Goal: Task Accomplishment & Management: Manage account settings

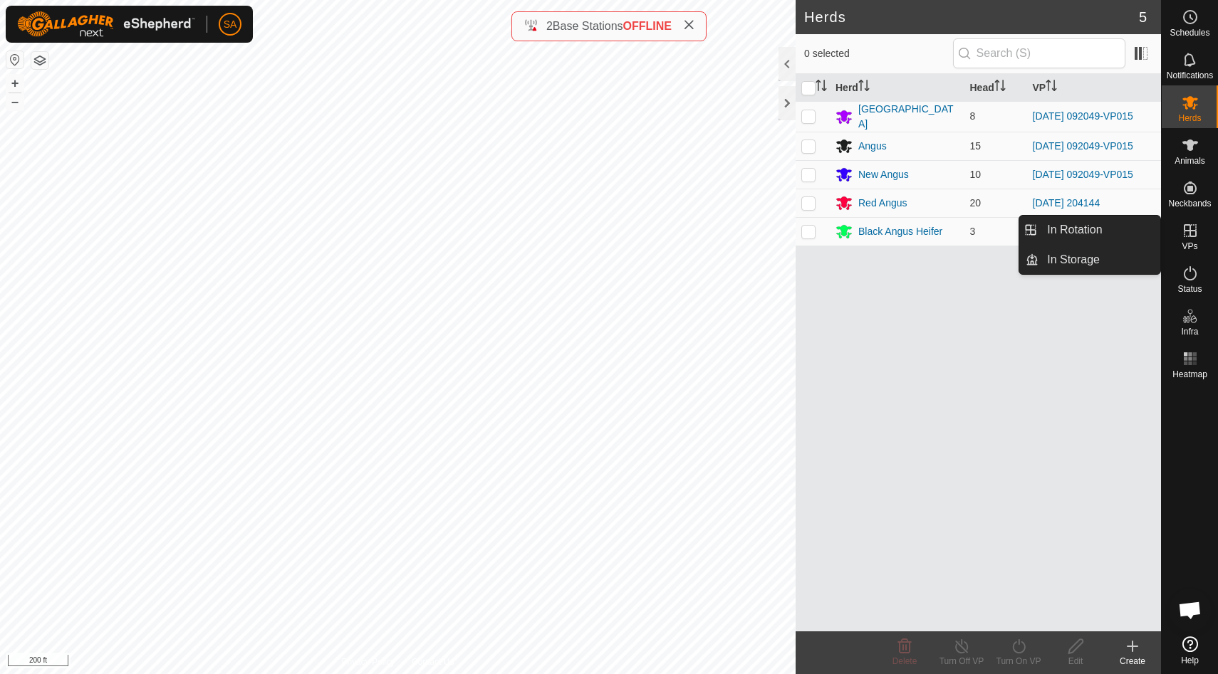
click at [1189, 233] on icon at bounding box center [1189, 230] width 13 height 13
click at [1149, 231] on link "In Rotation" at bounding box center [1099, 230] width 122 height 28
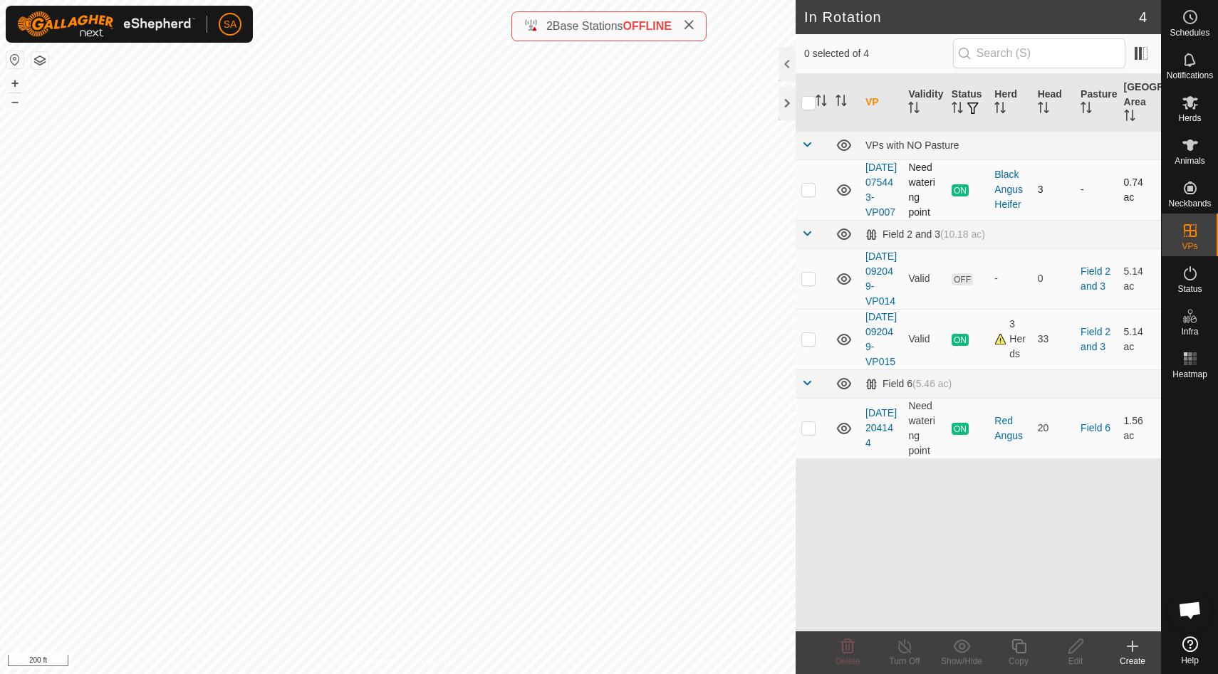
click at [808, 195] on p-checkbox at bounding box center [808, 189] width 14 height 11
checkbox input "false"
click at [810, 345] on p-checkbox at bounding box center [808, 338] width 14 height 11
checkbox input "true"
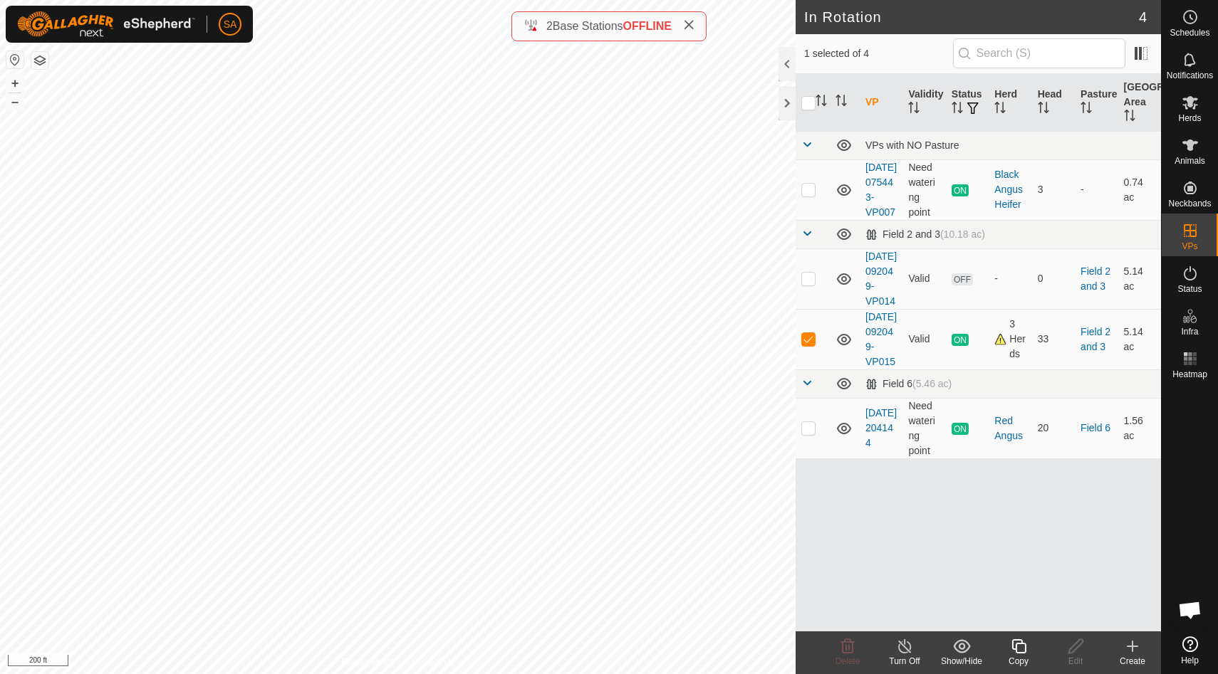
click at [1022, 648] on icon at bounding box center [1019, 646] width 18 height 17
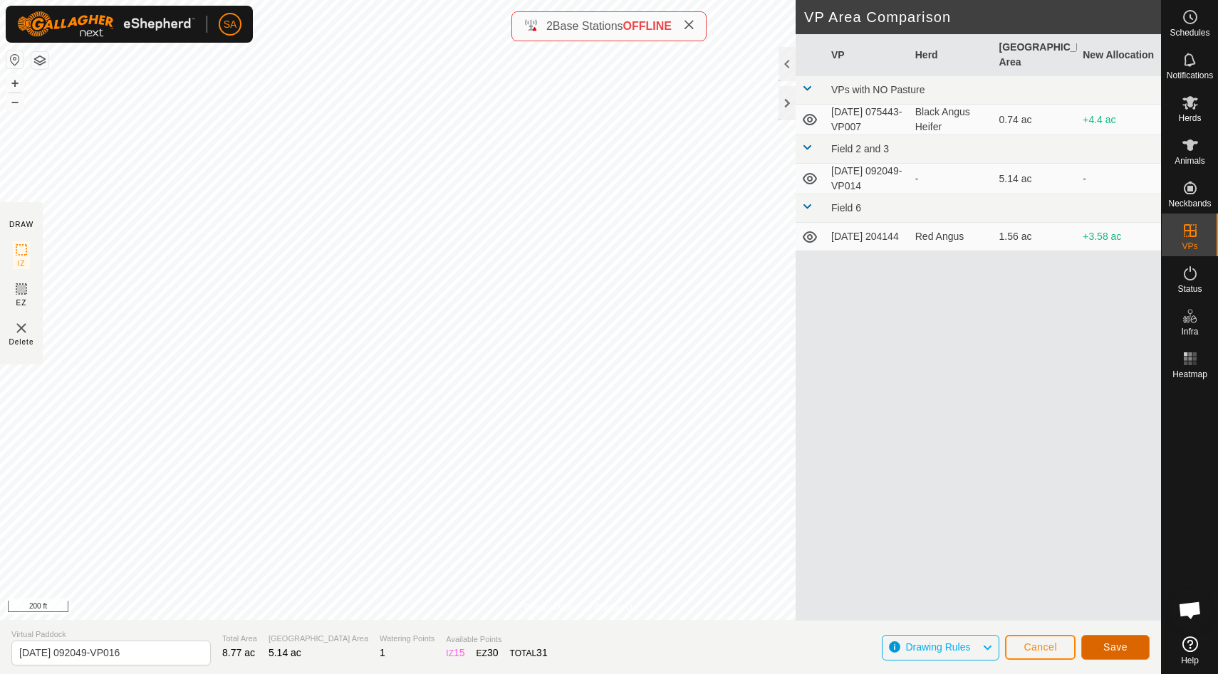
click at [1122, 650] on span "Save" at bounding box center [1115, 647] width 24 height 11
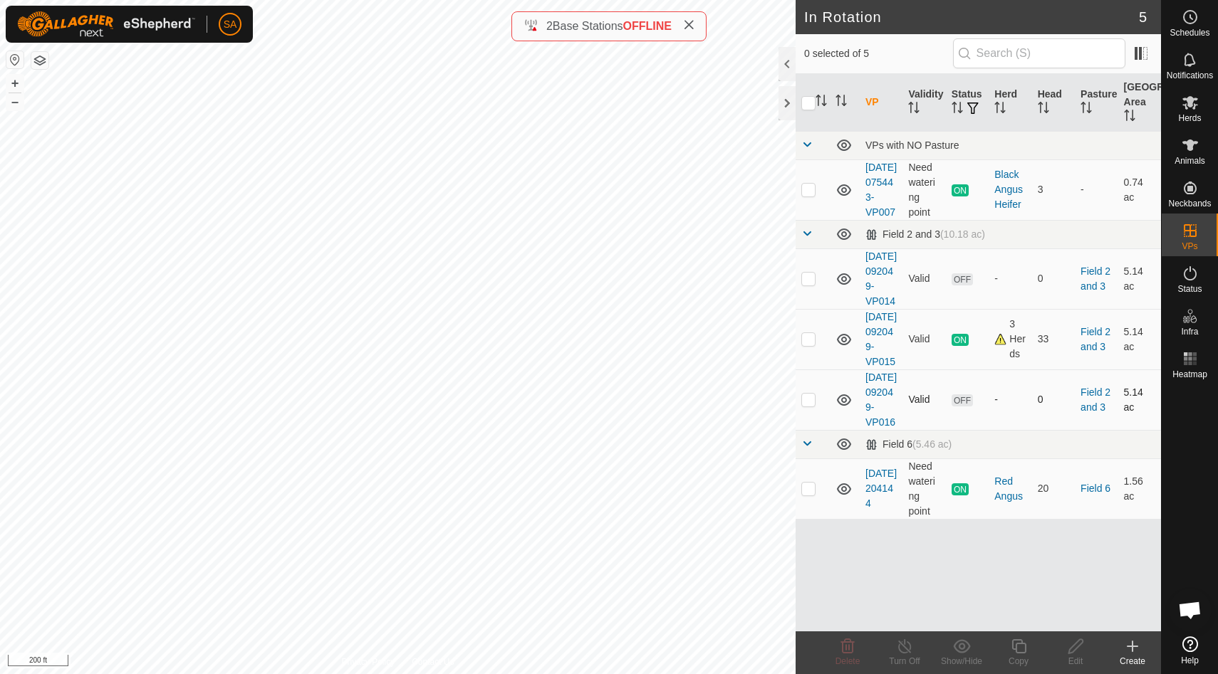
click at [810, 405] on p-checkbox at bounding box center [808, 399] width 14 height 11
checkbox input "true"
click at [790, 99] on div at bounding box center [786, 103] width 17 height 34
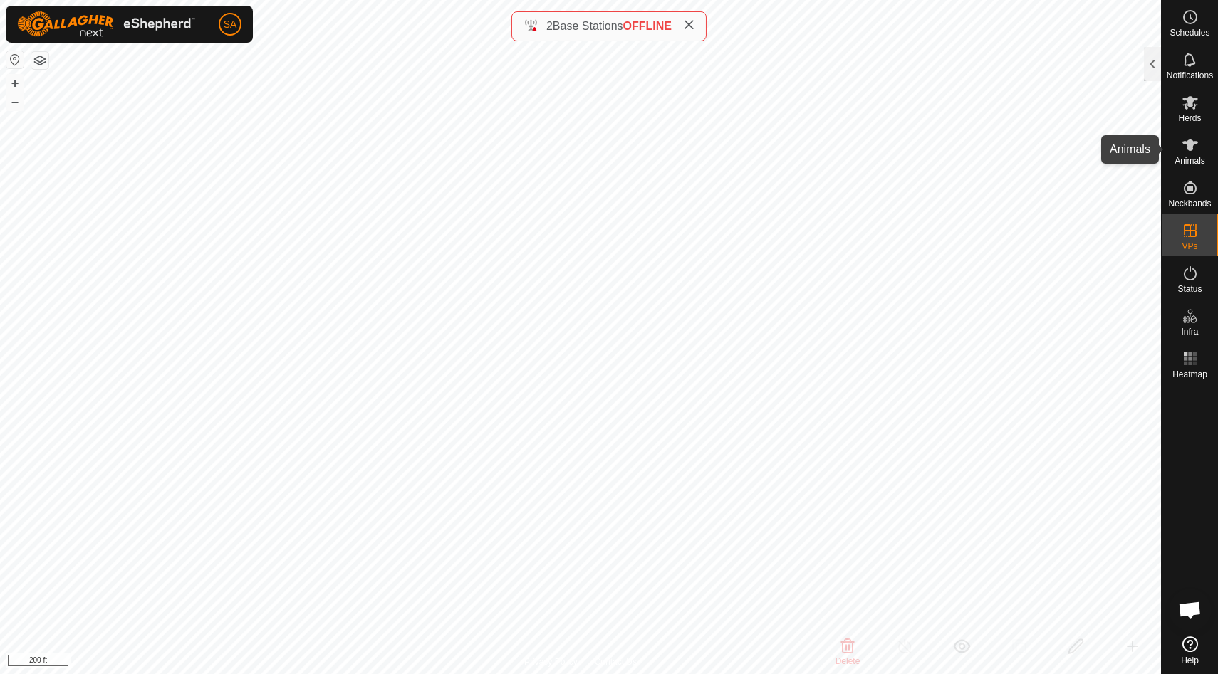
click at [1189, 145] on icon at bounding box center [1190, 145] width 16 height 11
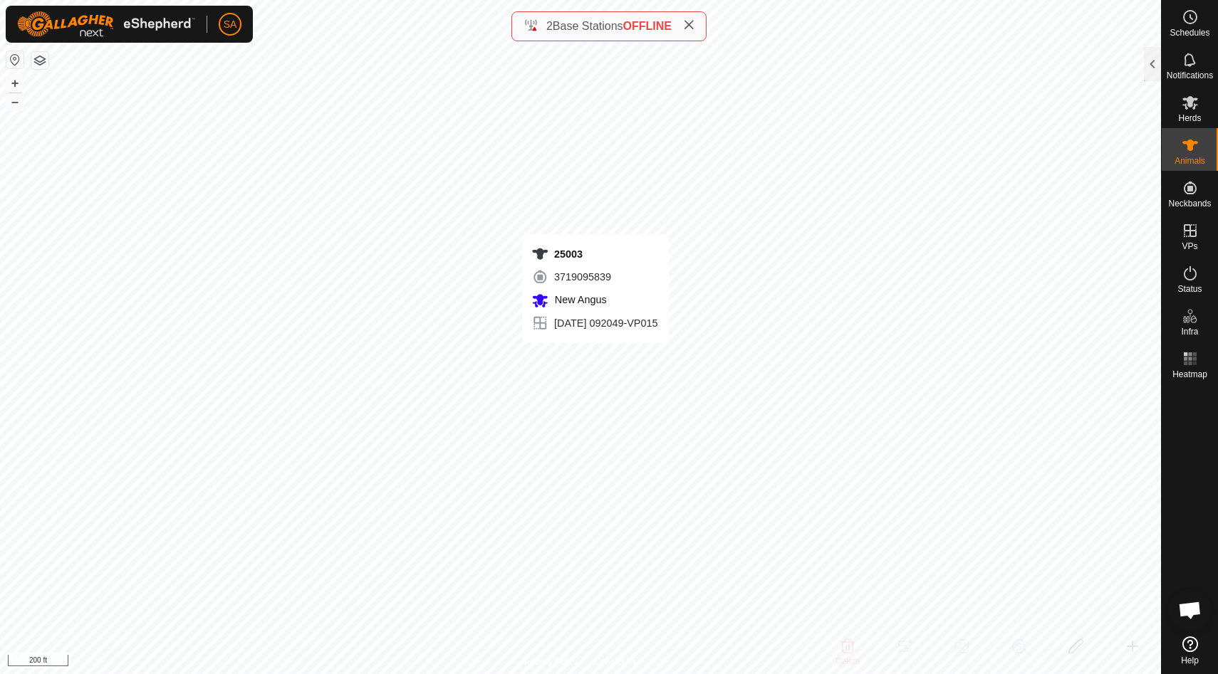
checkbox input "true"
click at [1149, 66] on div at bounding box center [1152, 64] width 17 height 34
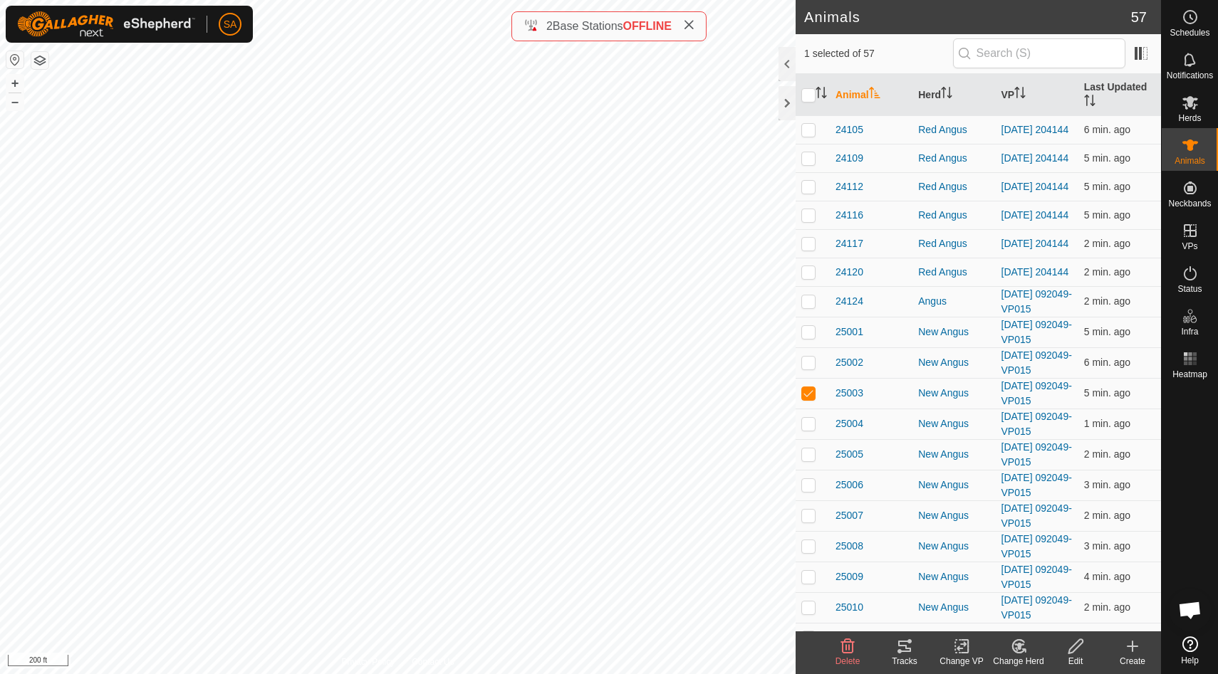
scroll to position [850, 0]
checkbox input "true"
checkbox input "false"
checkbox input "true"
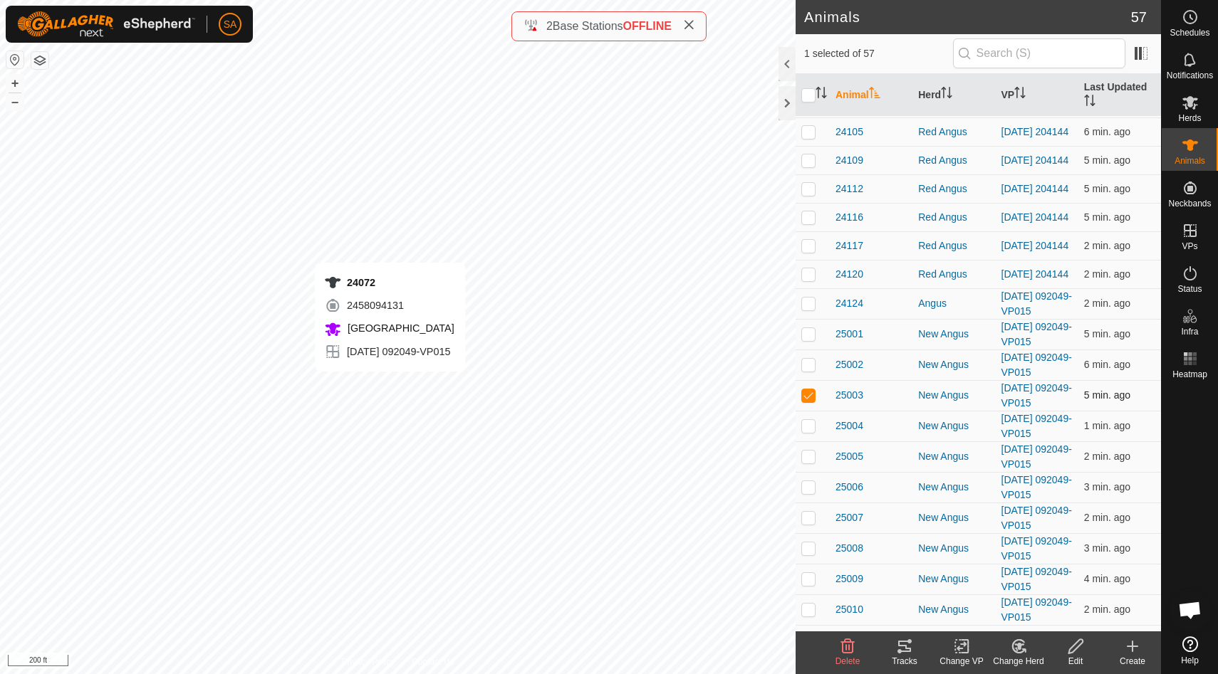
checkbox input "true"
checkbox input "false"
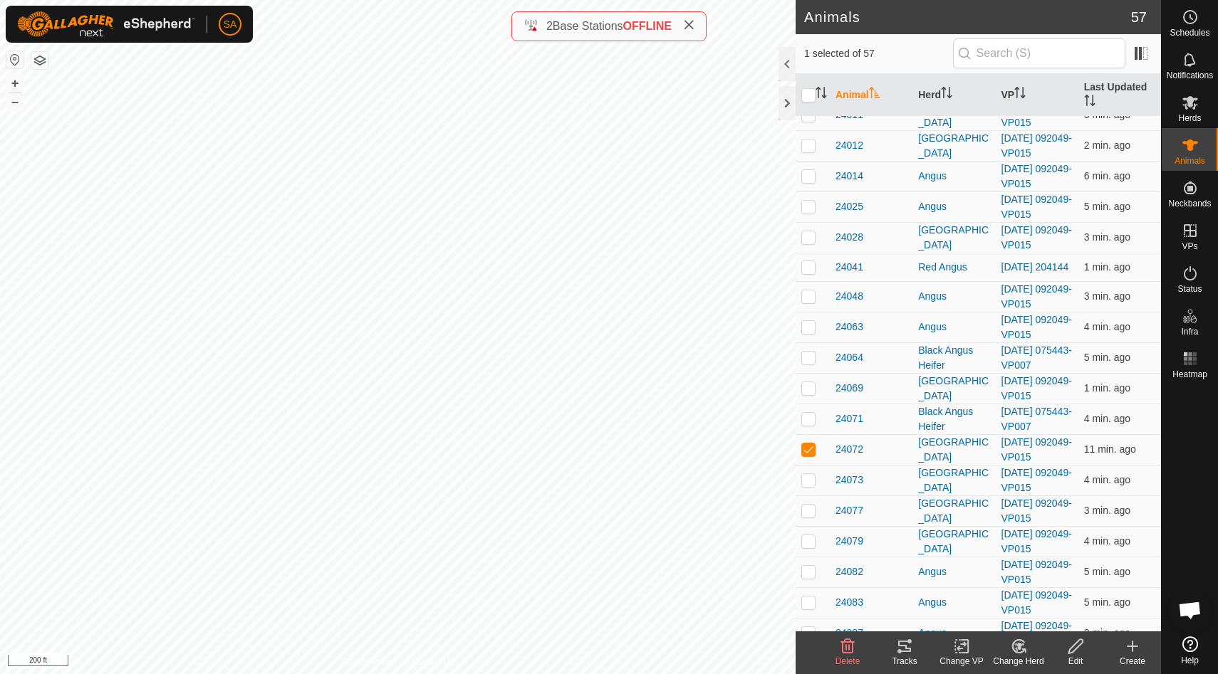
scroll to position [24, 0]
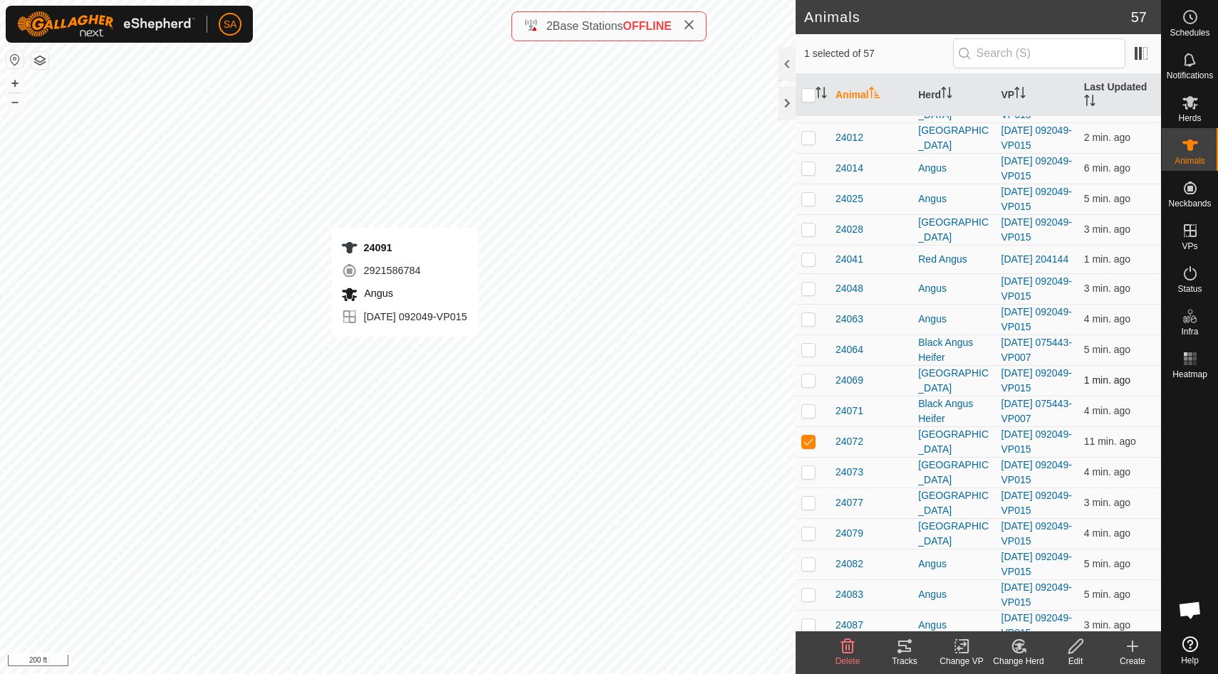
checkbox input "false"
checkbox input "true"
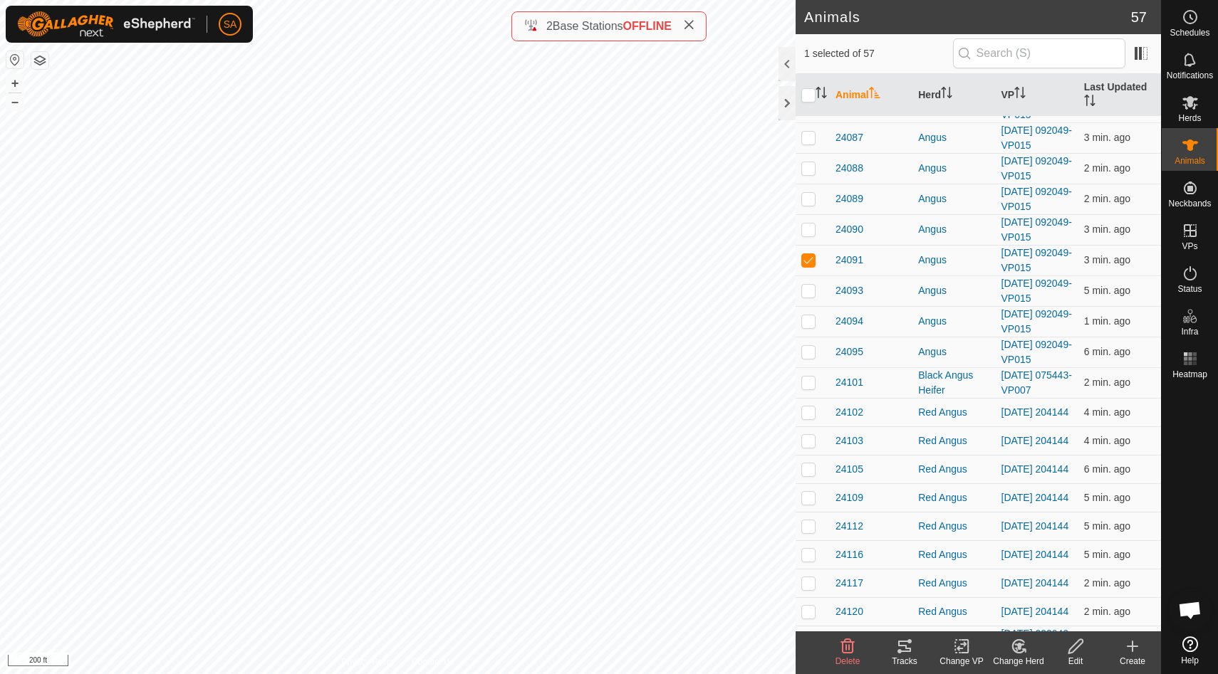
scroll to position [516, 0]
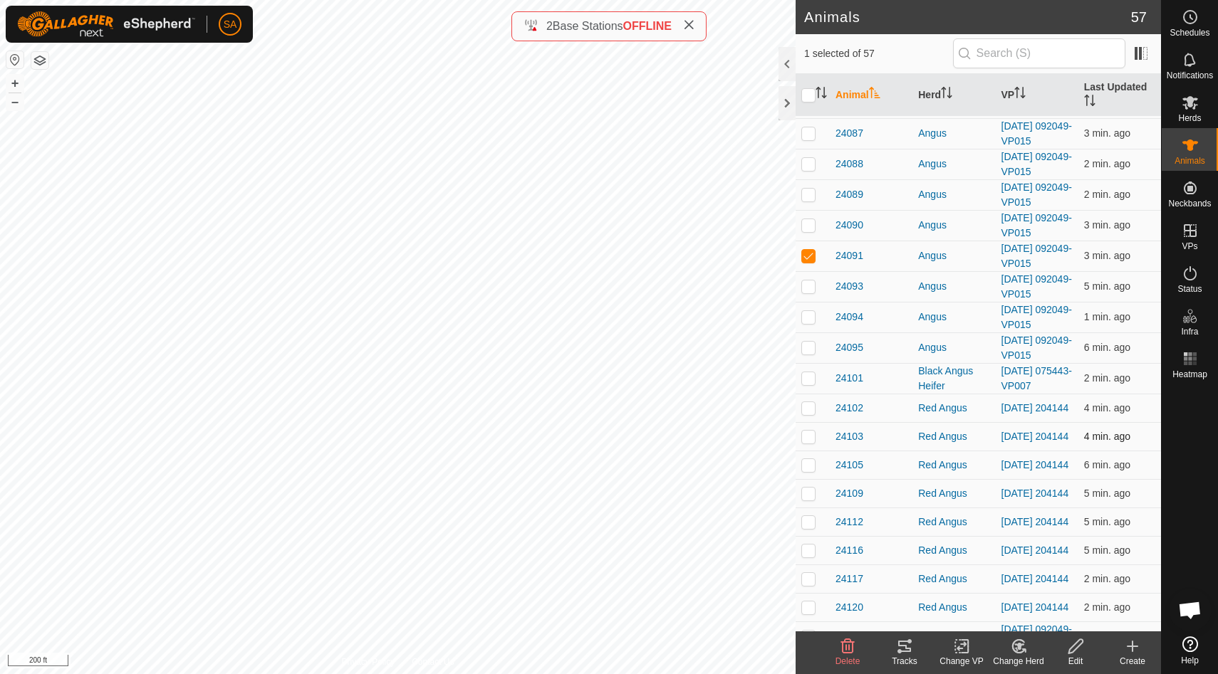
click at [810, 441] on p-checkbox at bounding box center [808, 436] width 14 height 11
checkbox input "true"
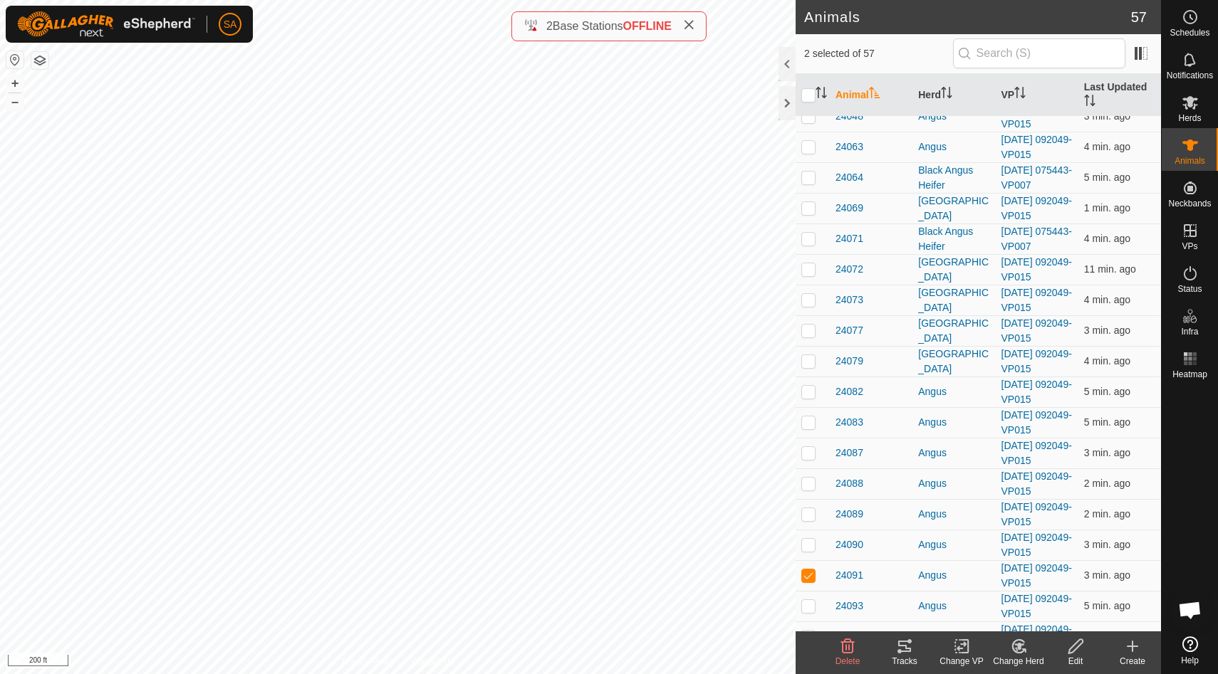
scroll to position [186, 0]
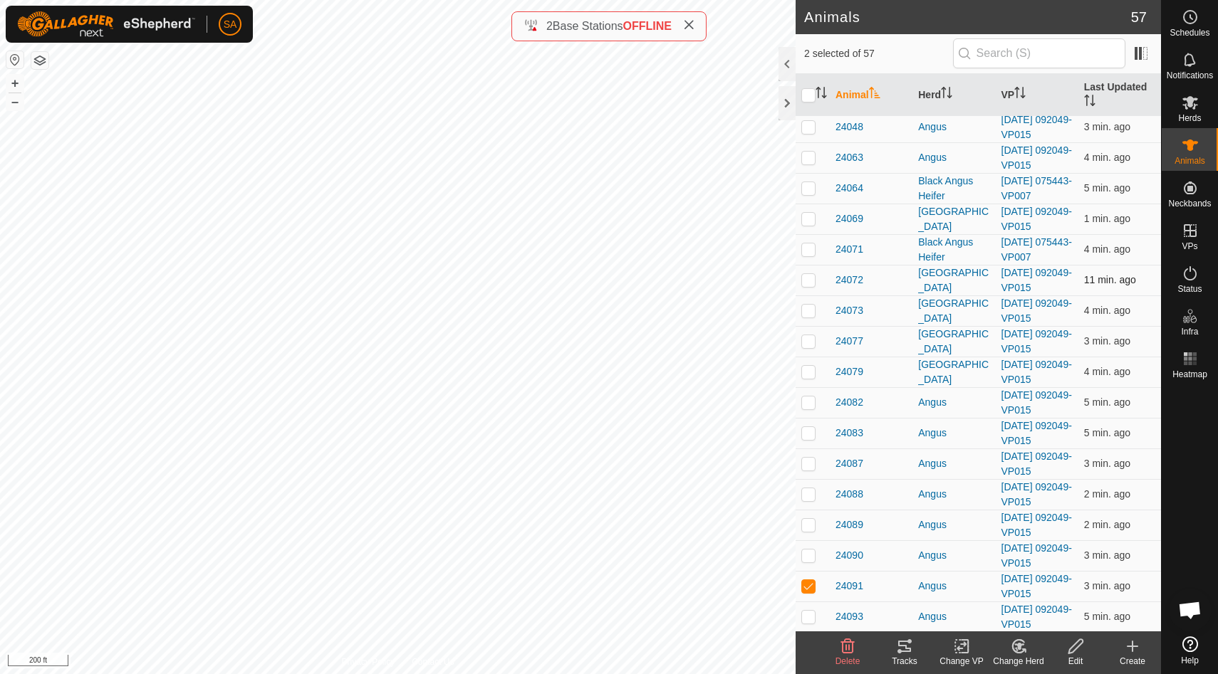
click at [807, 283] on p-checkbox at bounding box center [808, 279] width 14 height 11
checkbox input "true"
click at [908, 647] on icon at bounding box center [904, 646] width 17 height 17
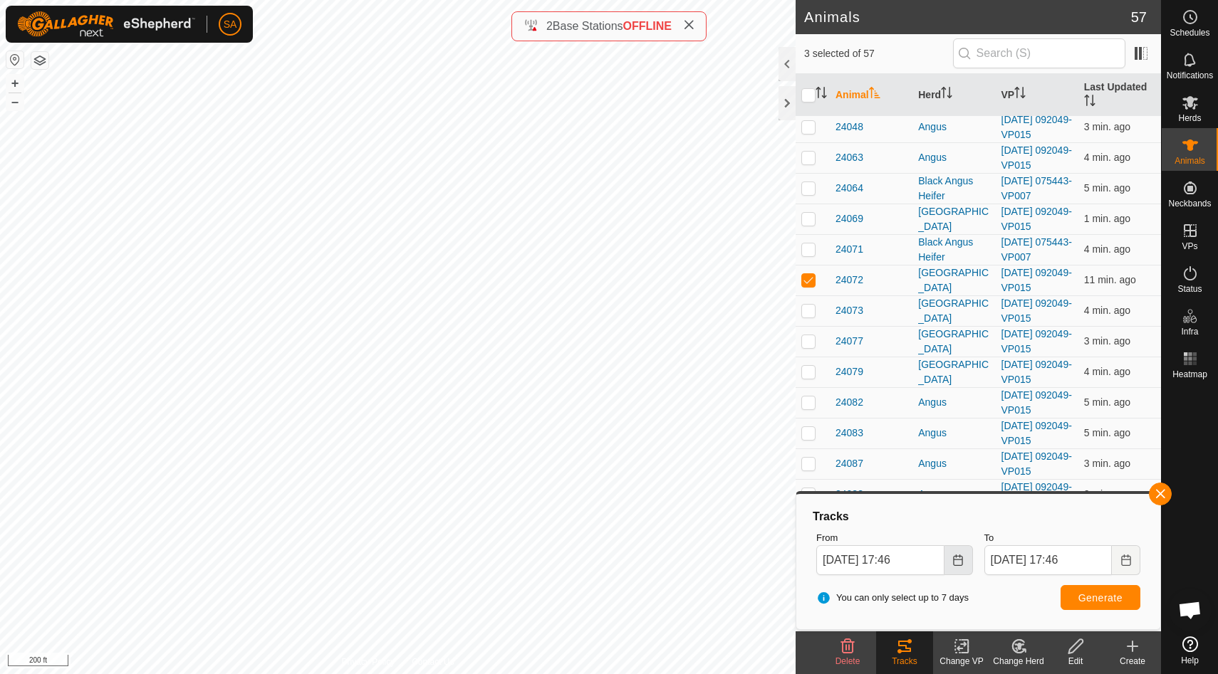
click at [958, 561] on icon "Choose Date" at bounding box center [957, 560] width 11 height 11
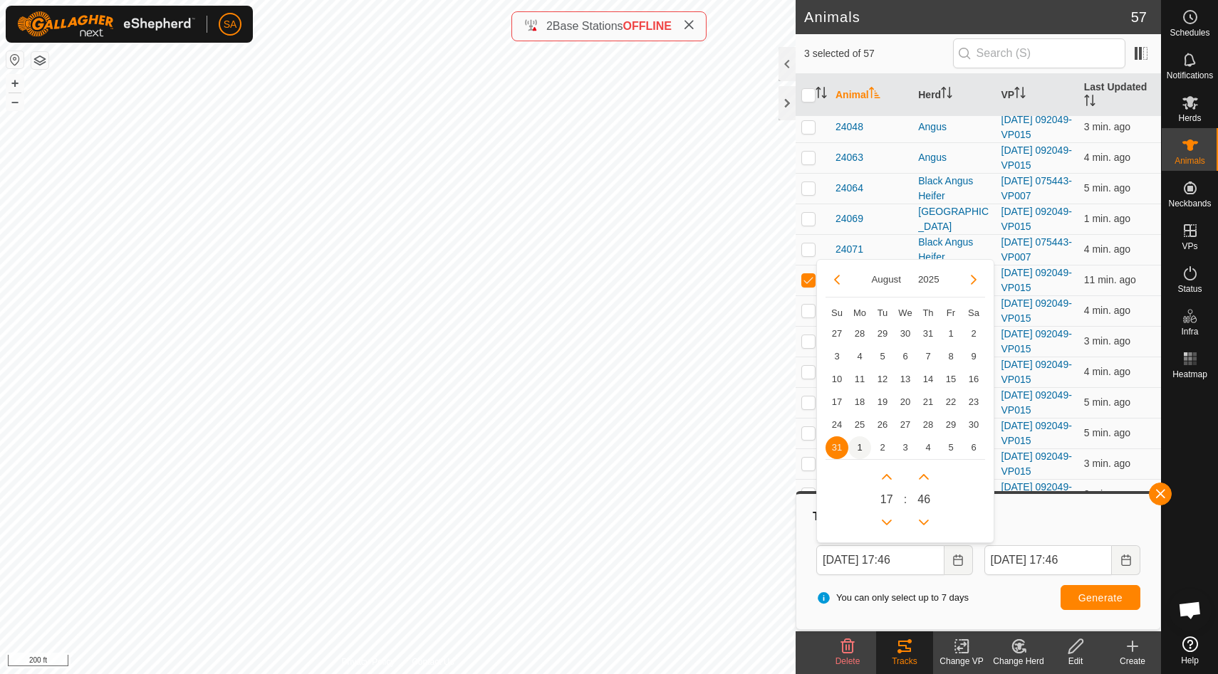
click at [862, 447] on span "1" at bounding box center [859, 447] width 23 height 23
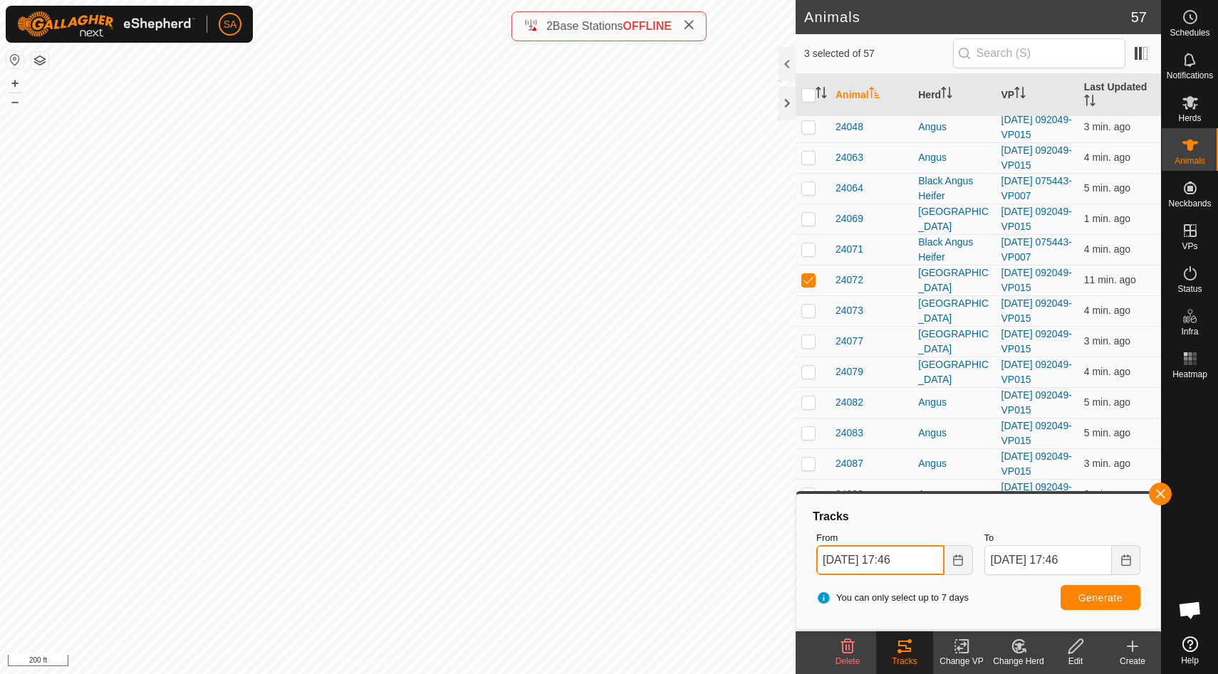
click at [906, 559] on input "[DATE] 17:46" at bounding box center [880, 560] width 128 height 30
type input "[DATE] 15:46"
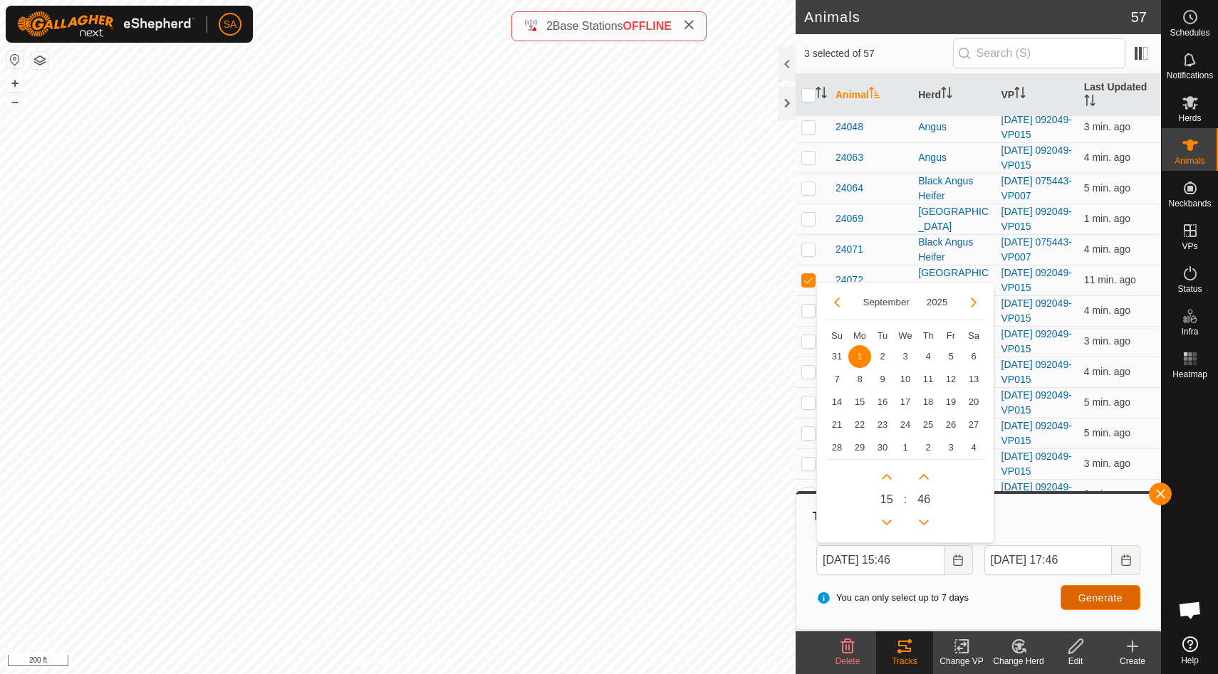
click at [1092, 595] on span "Generate" at bounding box center [1100, 597] width 44 height 11
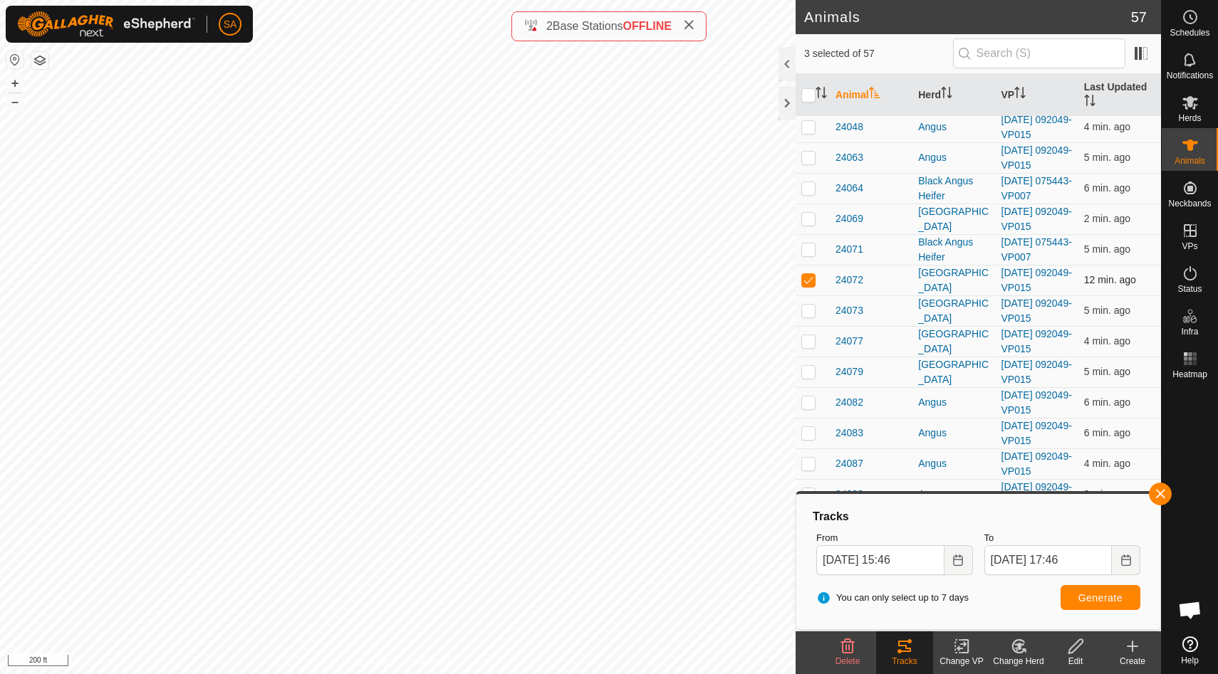
click at [810, 280] on p-checkbox at bounding box center [808, 279] width 14 height 11
checkbox input "false"
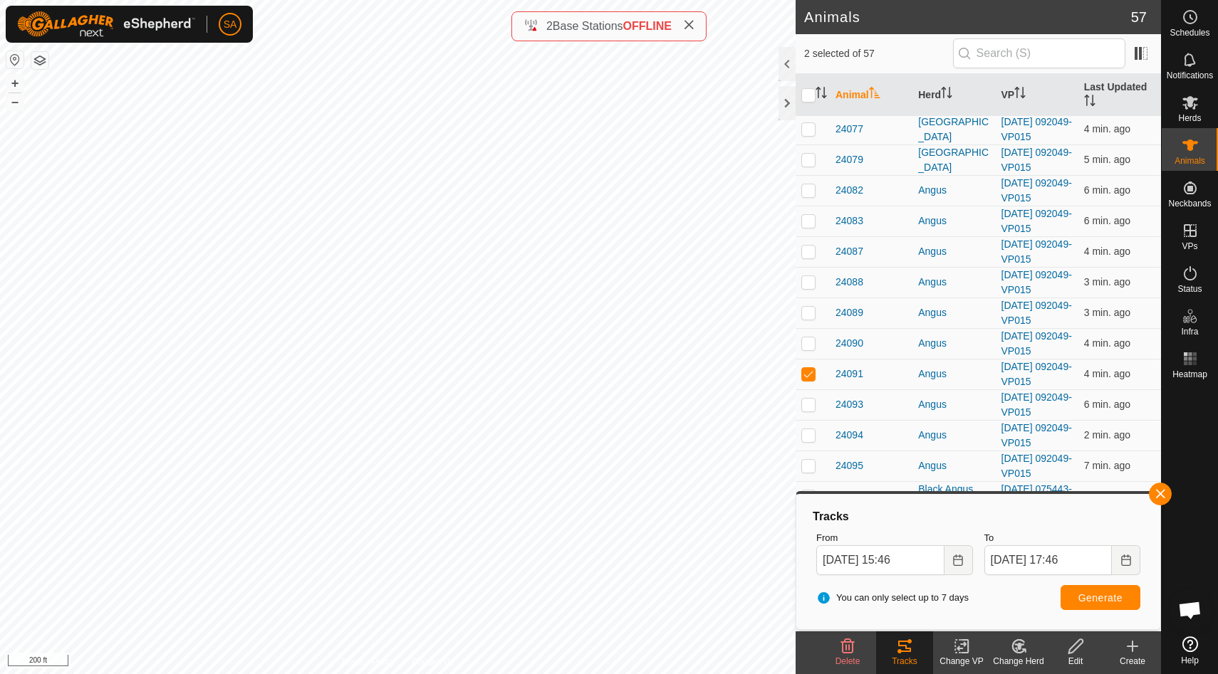
scroll to position [448, 0]
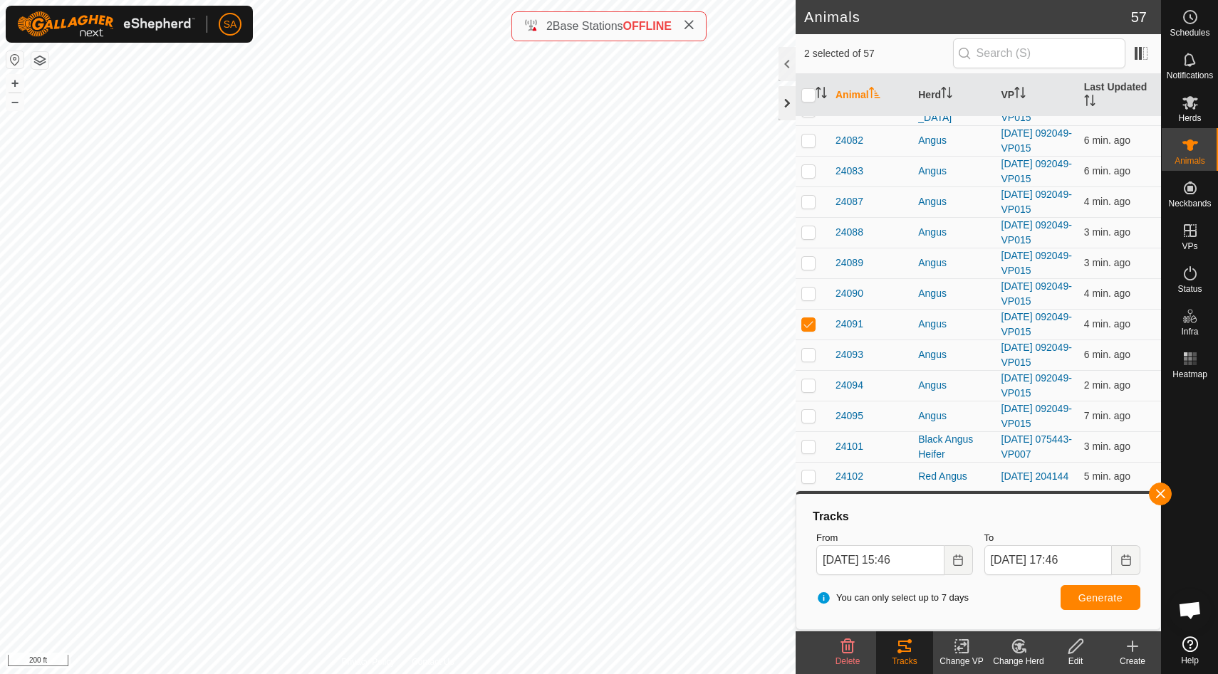
click at [785, 98] on div at bounding box center [786, 103] width 17 height 34
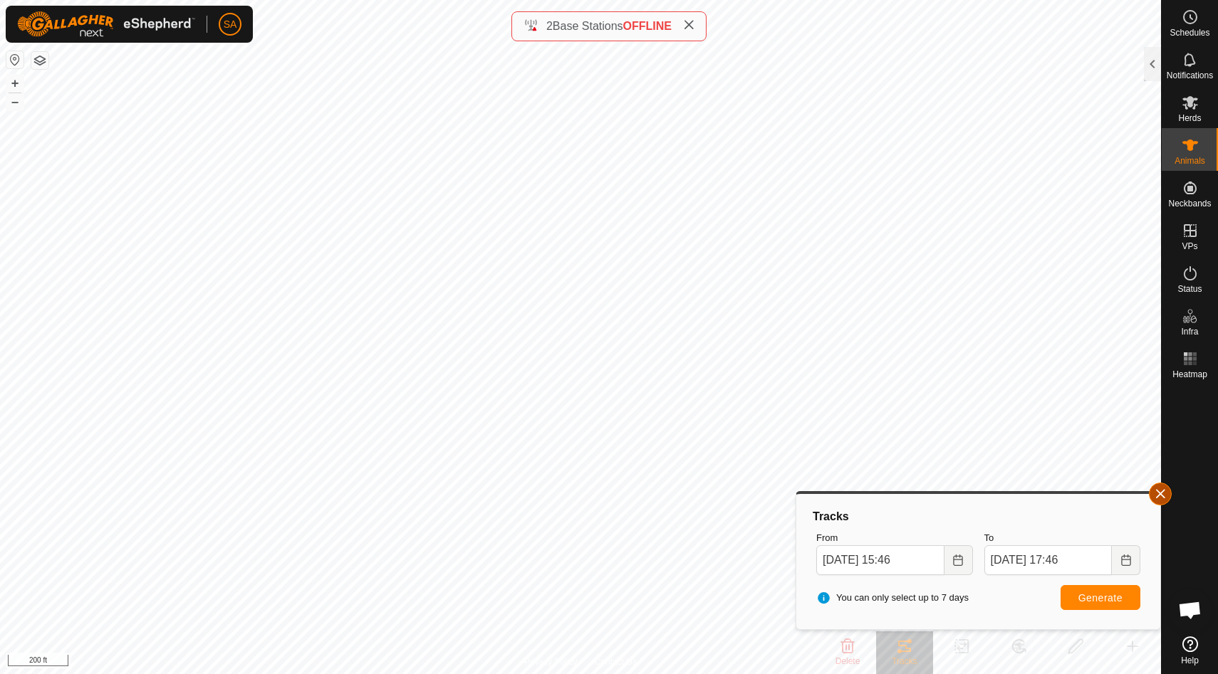
click at [1161, 491] on button "button" at bounding box center [1160, 494] width 23 height 23
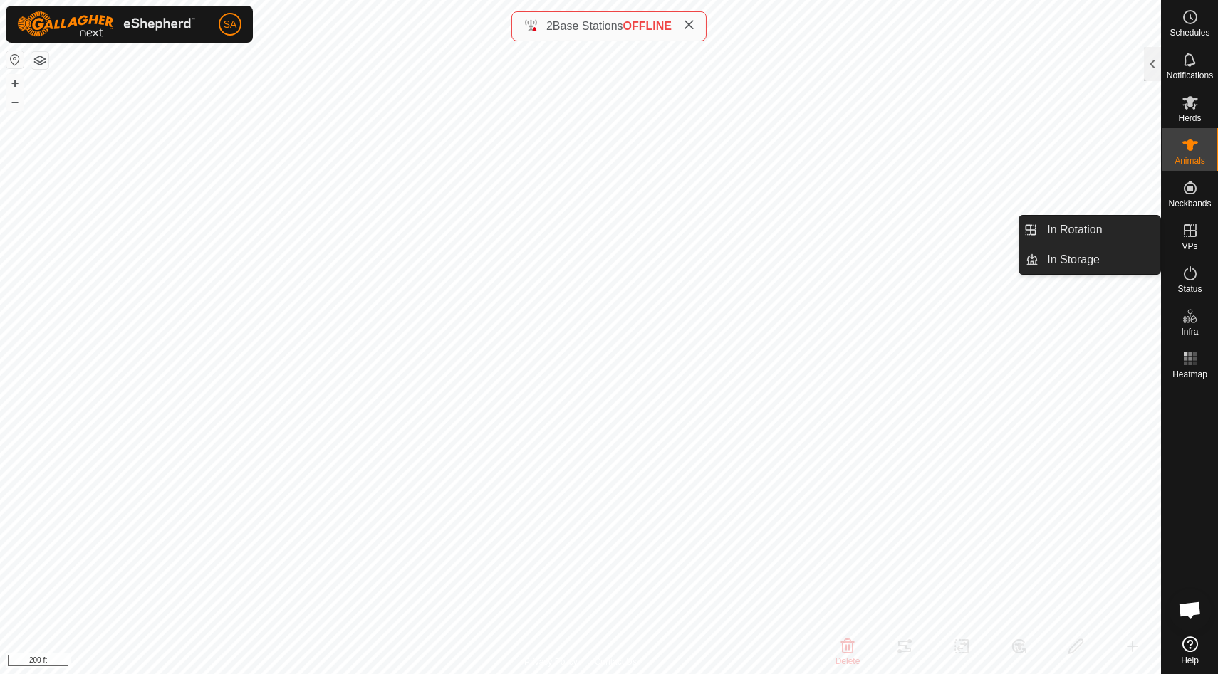
click at [1191, 229] on icon at bounding box center [1189, 230] width 17 height 17
click at [1094, 231] on link "In Rotation" at bounding box center [1099, 230] width 122 height 28
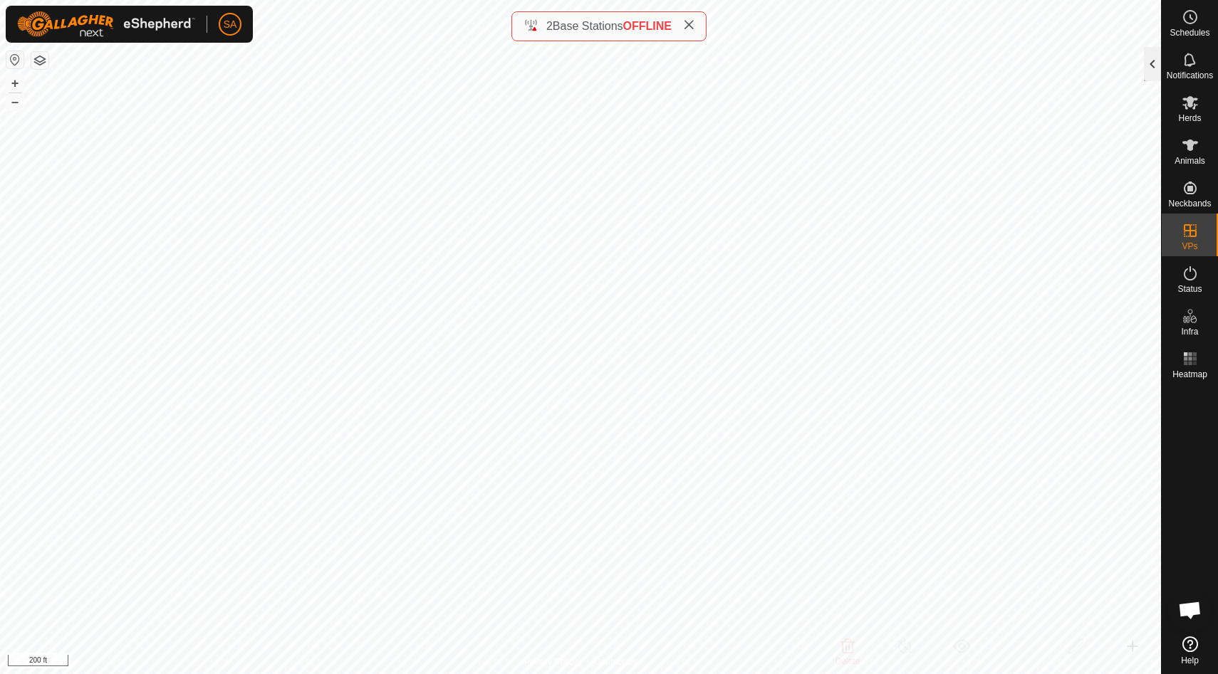
click at [1153, 59] on div at bounding box center [1152, 64] width 17 height 34
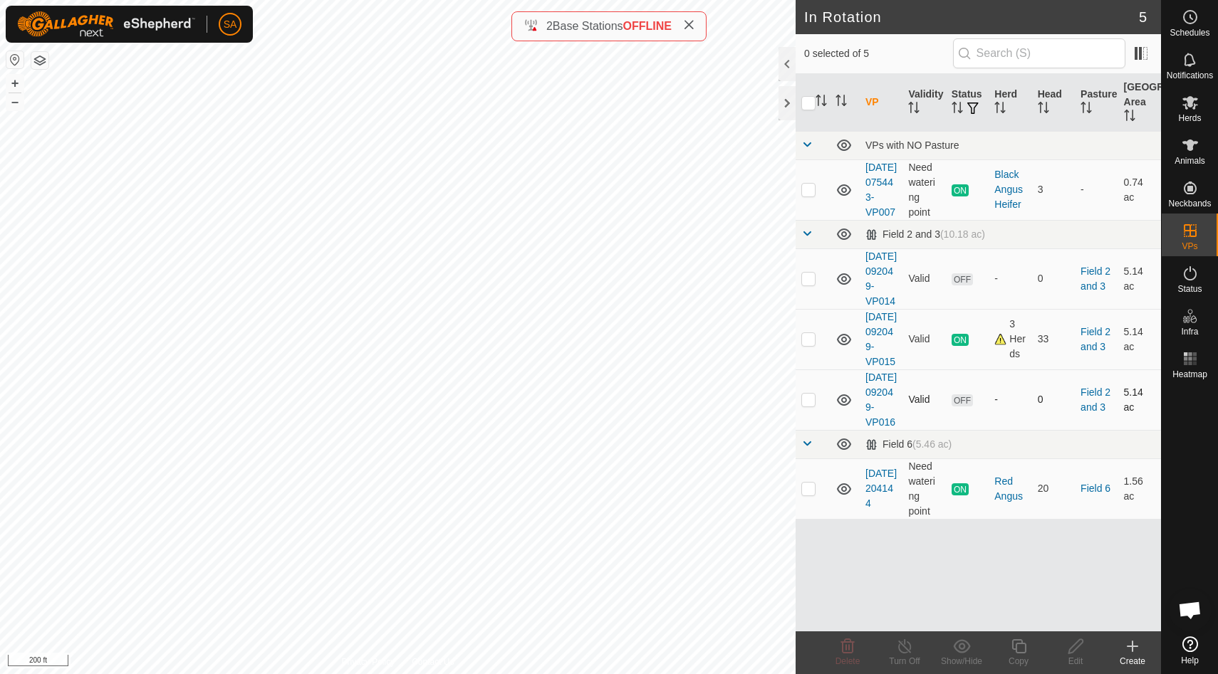
click at [810, 405] on p-checkbox at bounding box center [808, 399] width 14 height 11
checkbox input "true"
click at [1024, 647] on icon at bounding box center [1019, 646] width 18 height 17
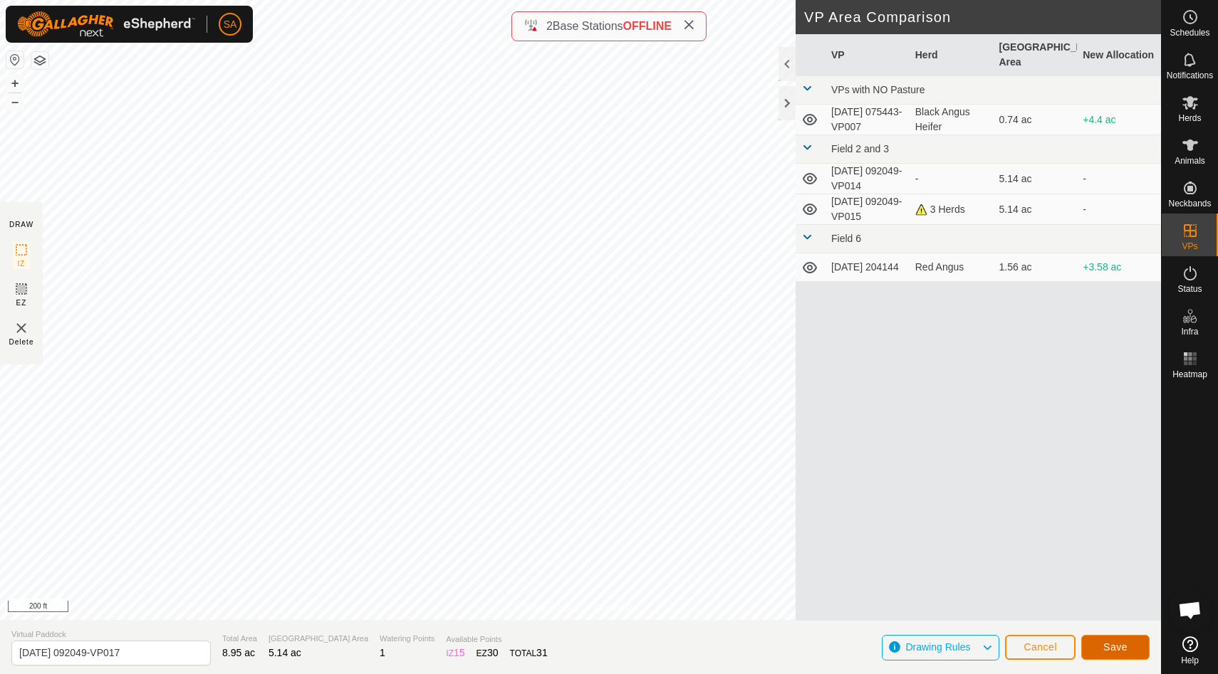
click at [1114, 645] on span "Save" at bounding box center [1115, 647] width 24 height 11
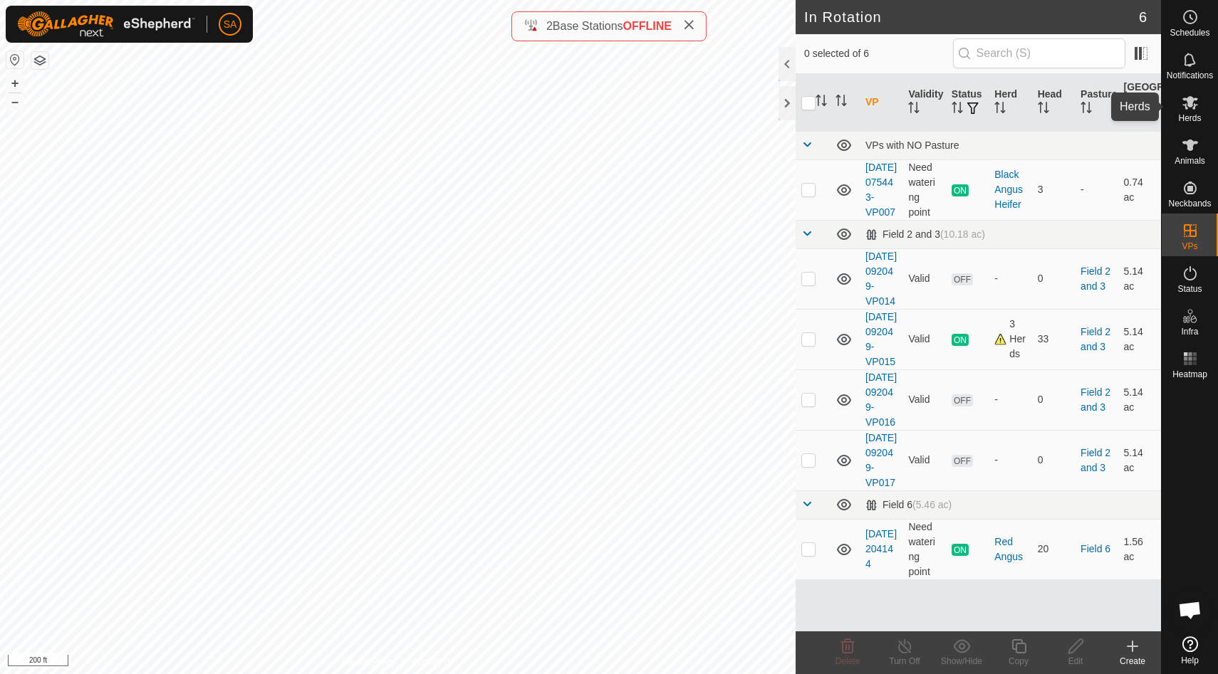
click at [1192, 108] on icon at bounding box center [1190, 103] width 16 height 14
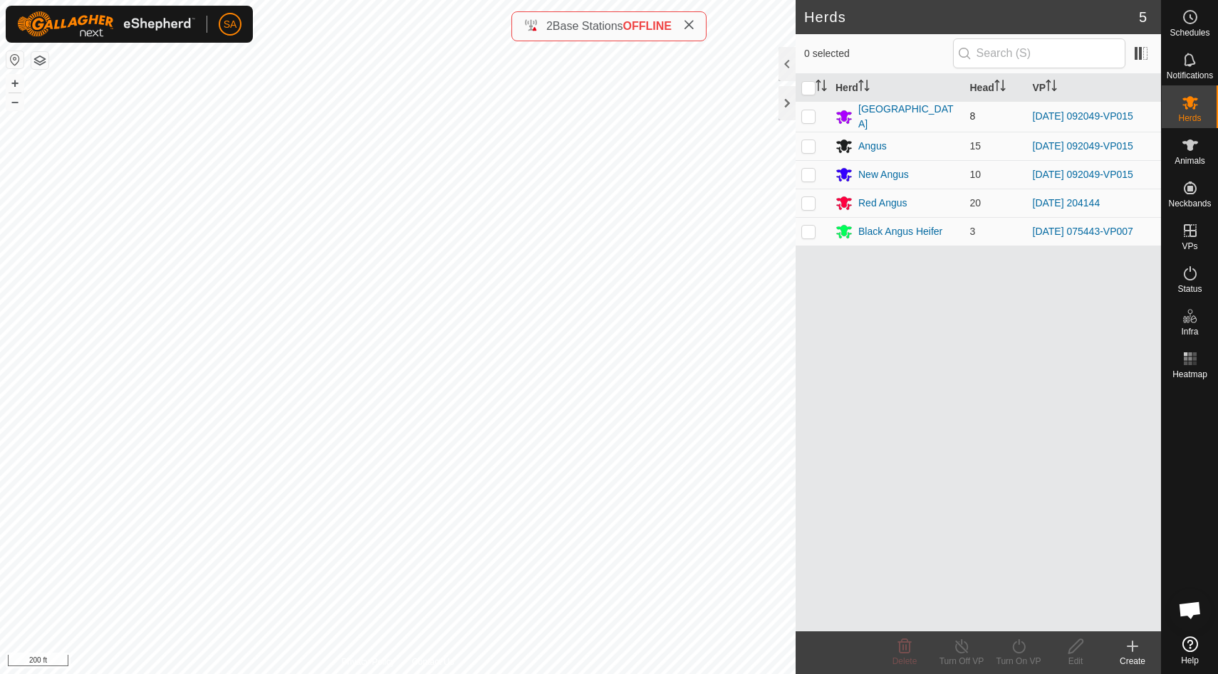
click at [811, 114] on p-checkbox at bounding box center [808, 115] width 14 height 11
checkbox input "true"
click at [810, 140] on p-checkbox at bounding box center [808, 145] width 14 height 11
checkbox input "true"
click at [810, 169] on p-checkbox at bounding box center [808, 174] width 14 height 11
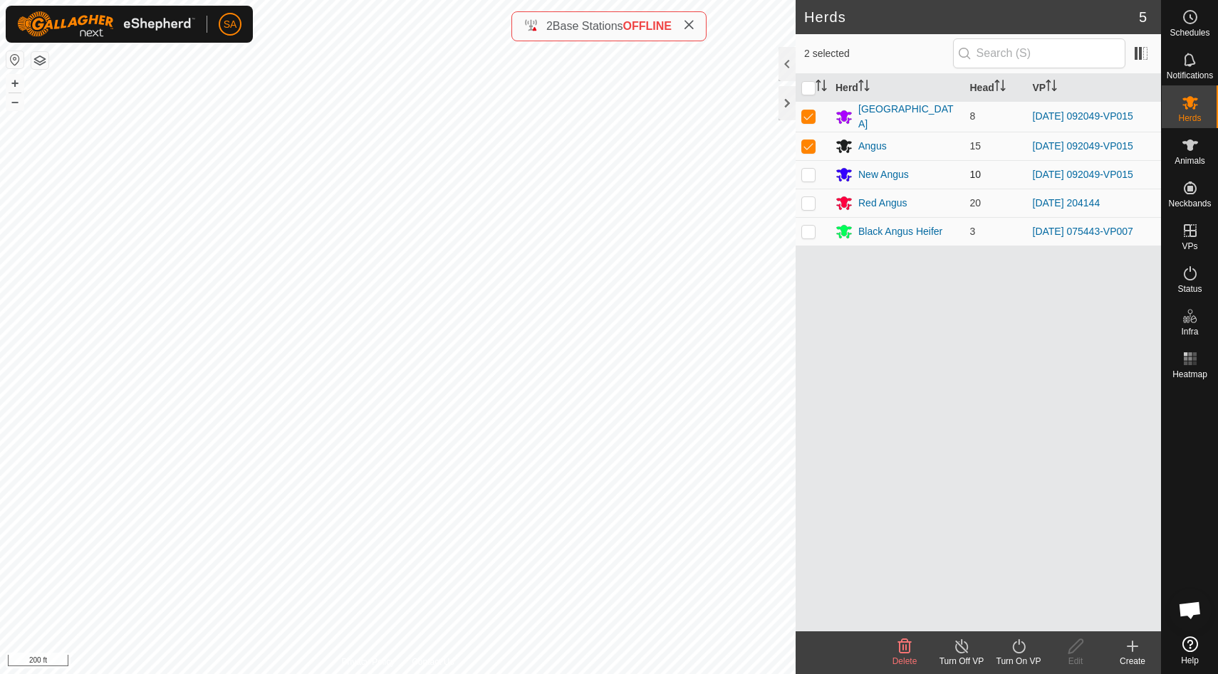
checkbox input "true"
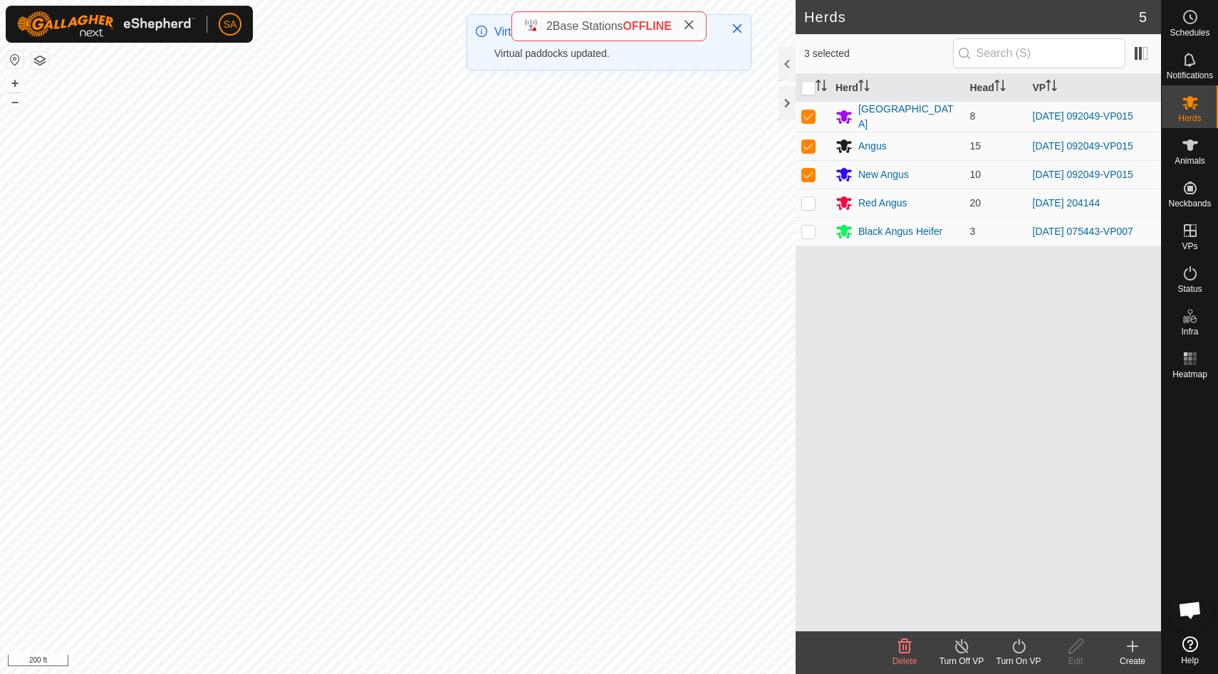
click at [1022, 652] on icon at bounding box center [1018, 646] width 13 height 14
click at [1017, 615] on link "Now" at bounding box center [1060, 615] width 141 height 28
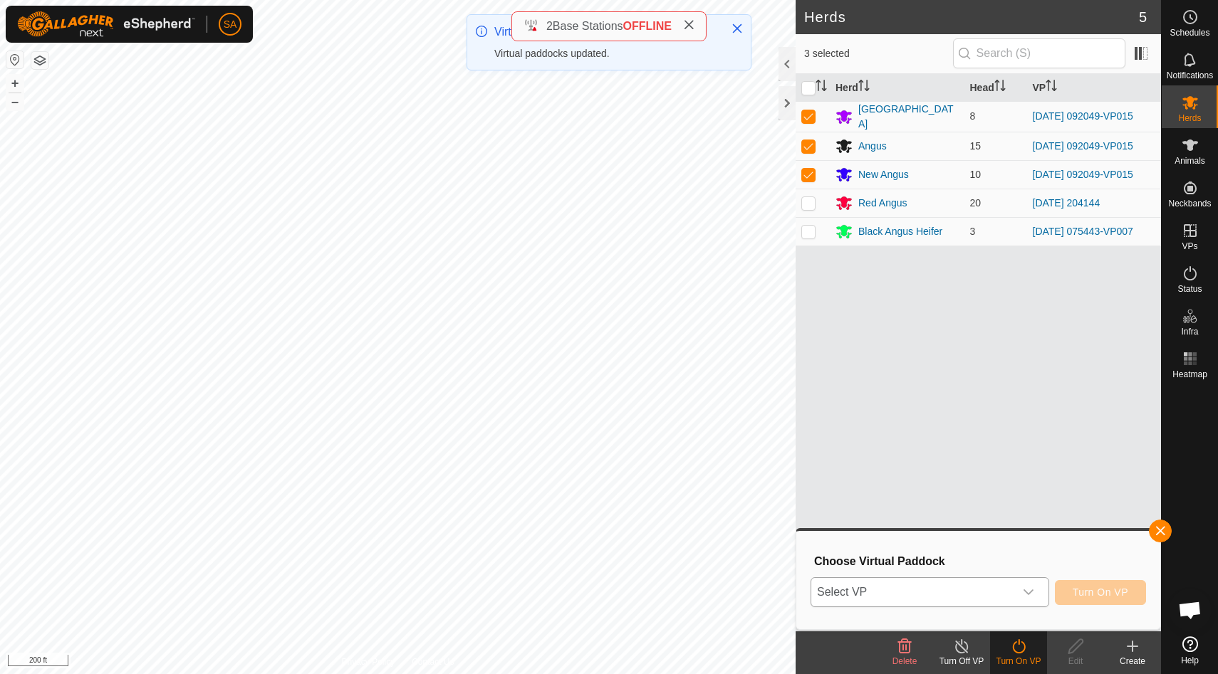
click at [1030, 592] on icon "dropdown trigger" at bounding box center [1028, 593] width 10 height 6
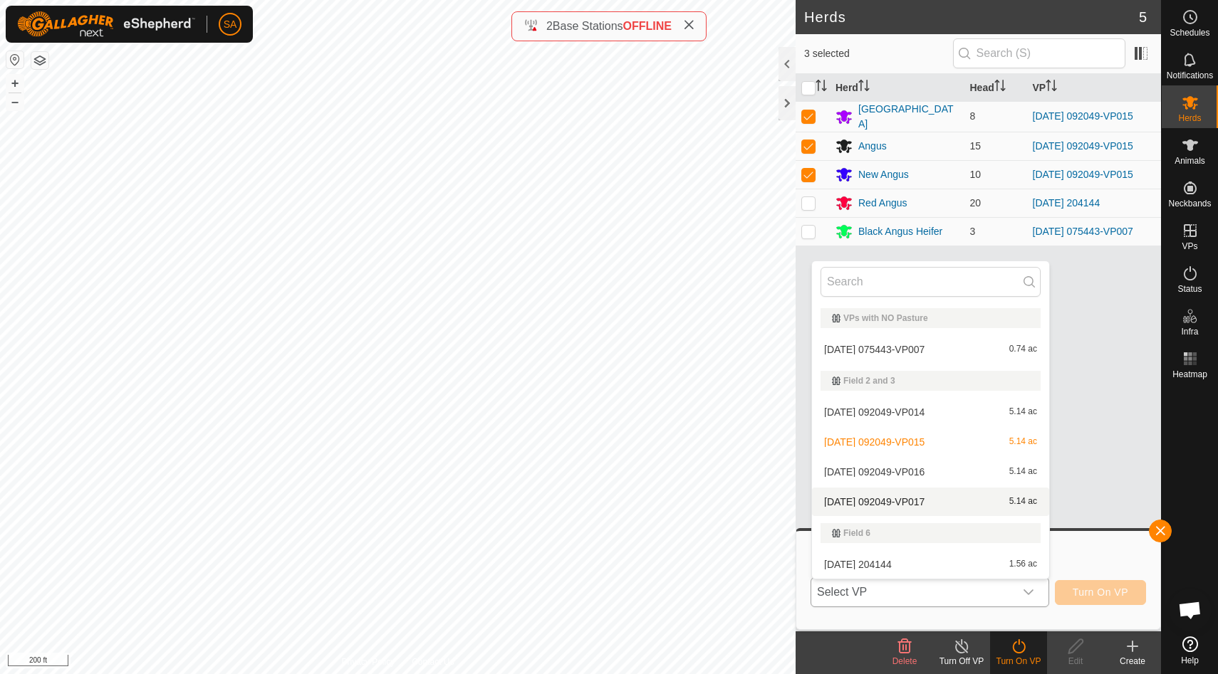
click at [978, 501] on li "[DATE] 092049-VP017 5.14 ac" at bounding box center [930, 502] width 237 height 28
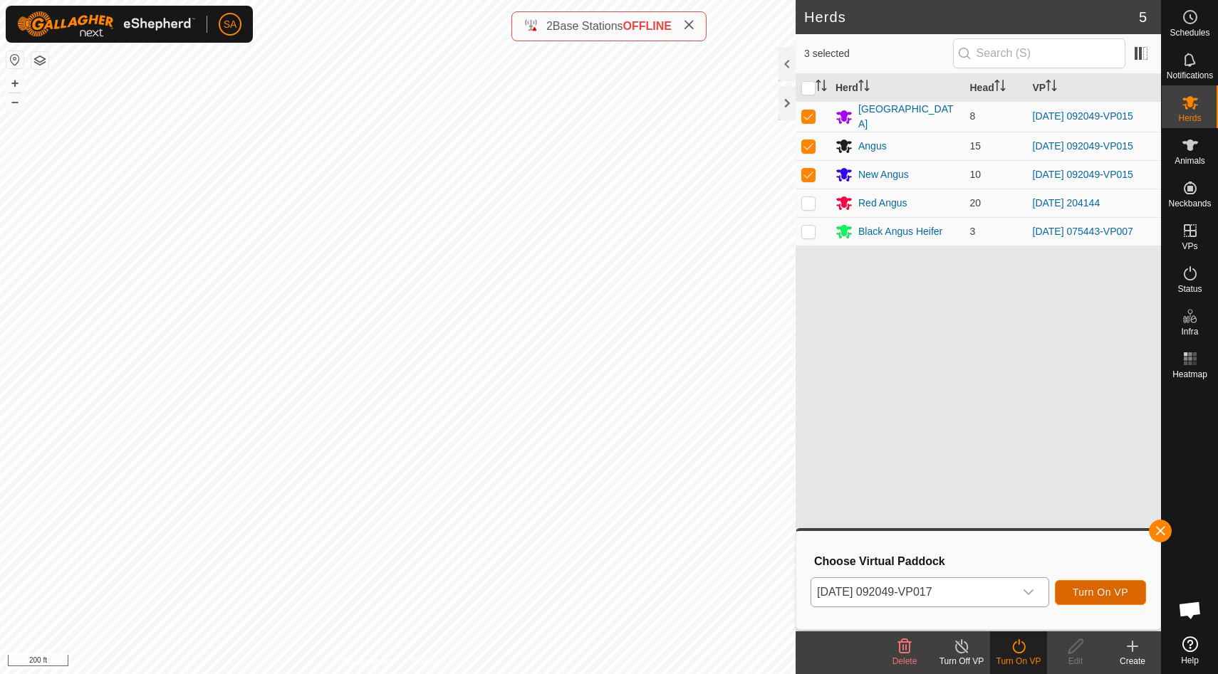
click at [1107, 587] on span "Turn On VP" at bounding box center [1100, 592] width 56 height 11
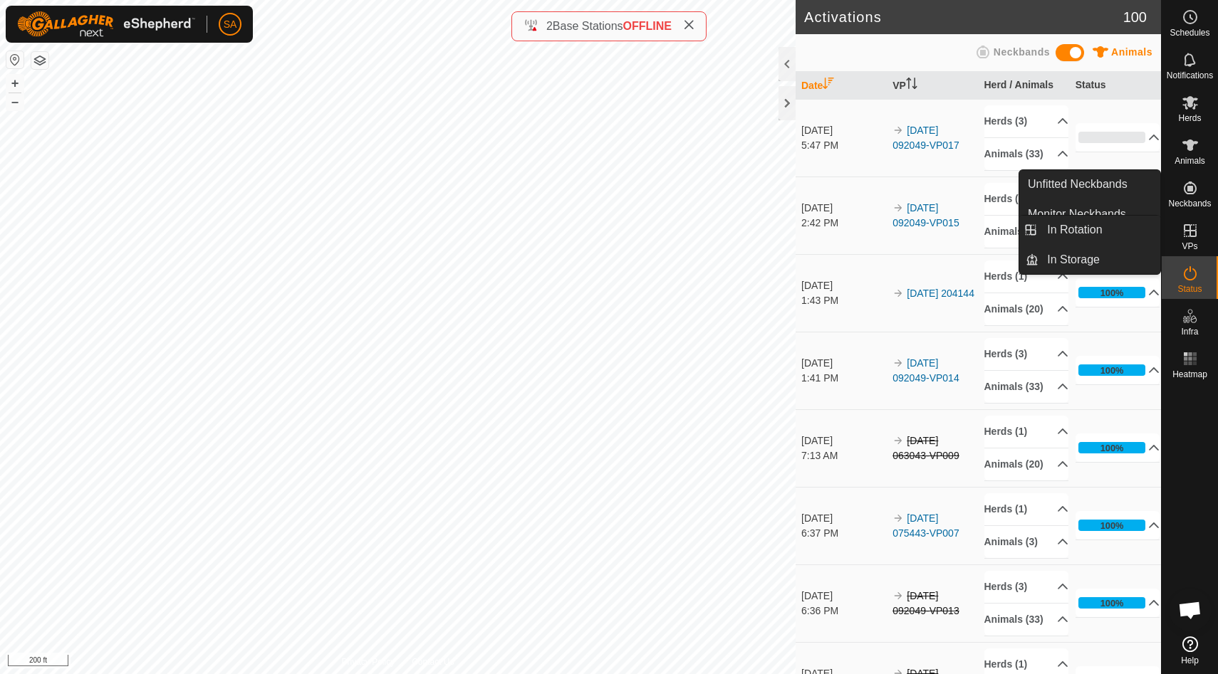
click at [1191, 234] on icon at bounding box center [1189, 230] width 17 height 17
click at [1094, 227] on link "In Rotation" at bounding box center [1099, 230] width 122 height 28
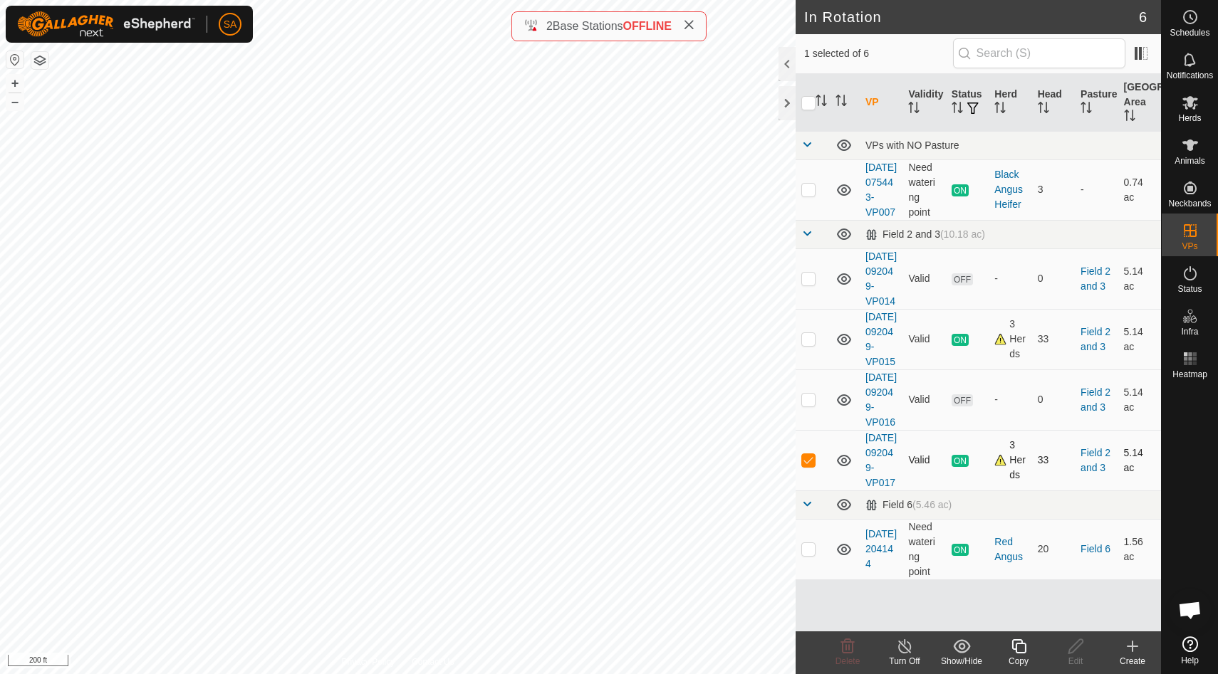
click at [807, 491] on td at bounding box center [812, 460] width 34 height 61
checkbox input "false"
click at [810, 405] on p-checkbox at bounding box center [808, 399] width 14 height 11
click at [842, 647] on icon at bounding box center [848, 646] width 14 height 14
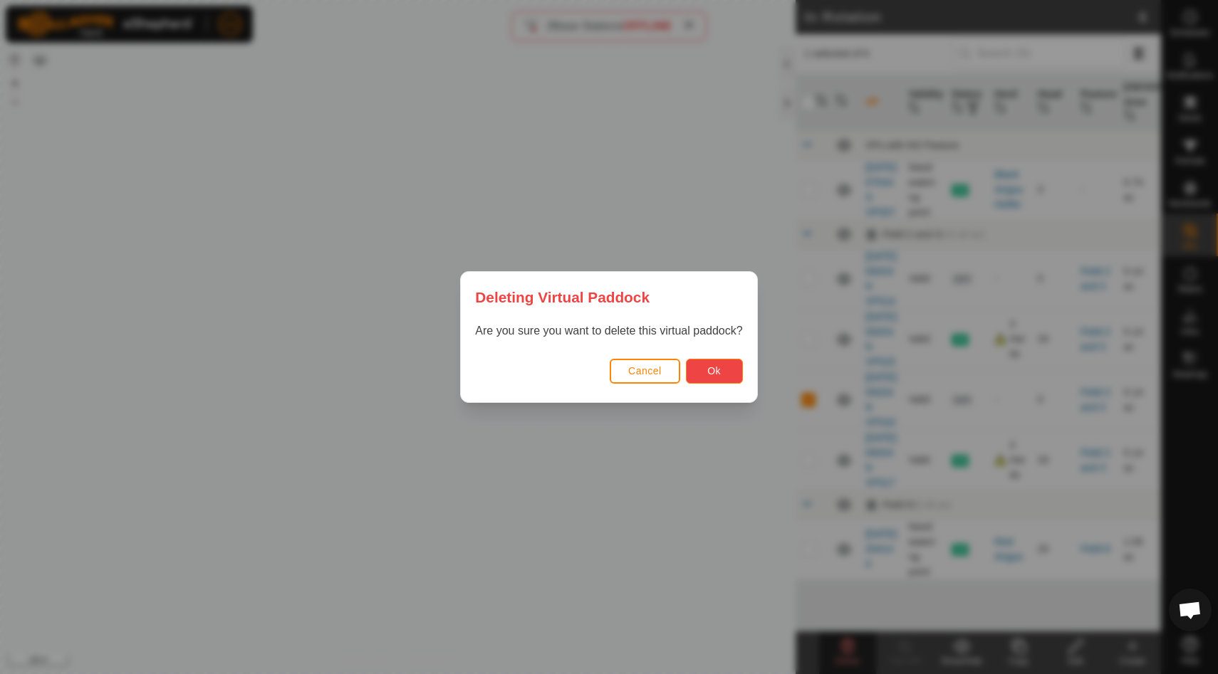
click at [731, 371] on button "Ok" at bounding box center [714, 371] width 57 height 25
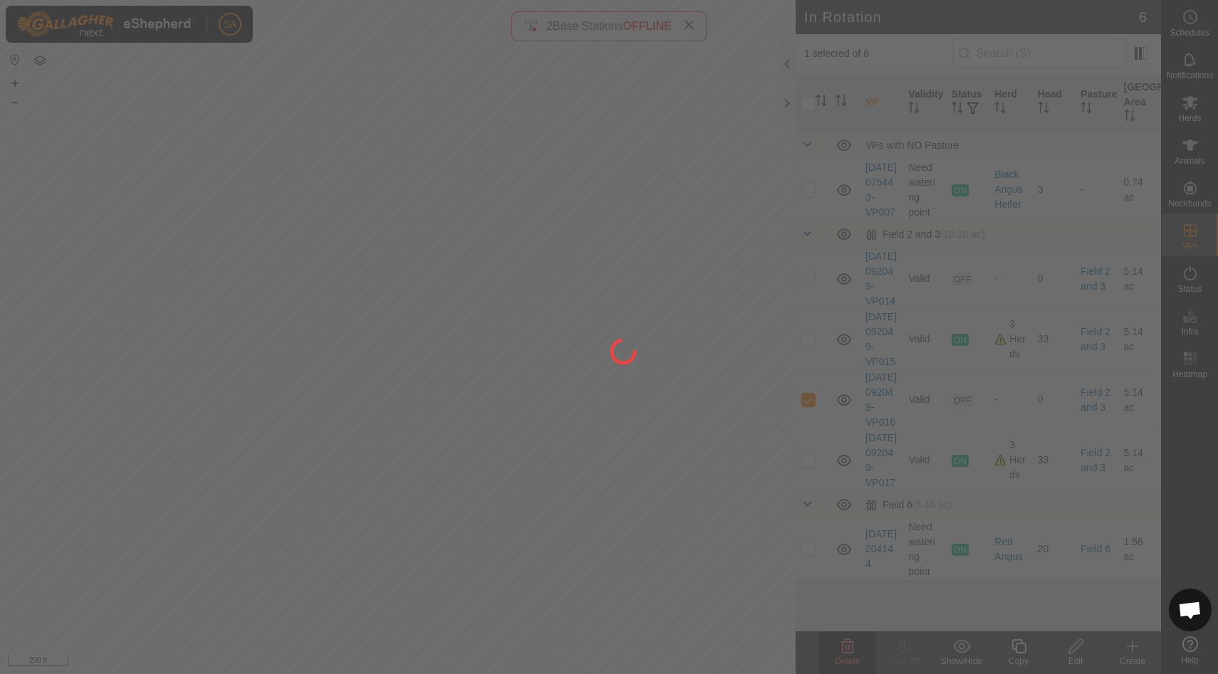
checkbox input "false"
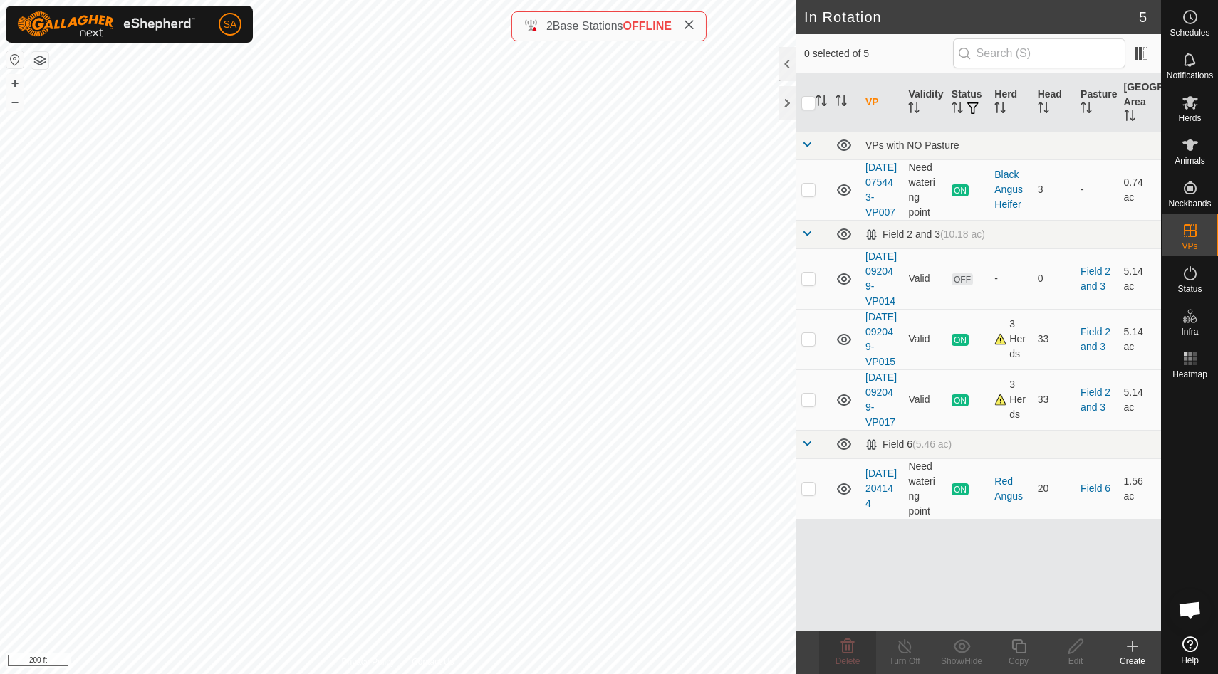
checkbox input "true"
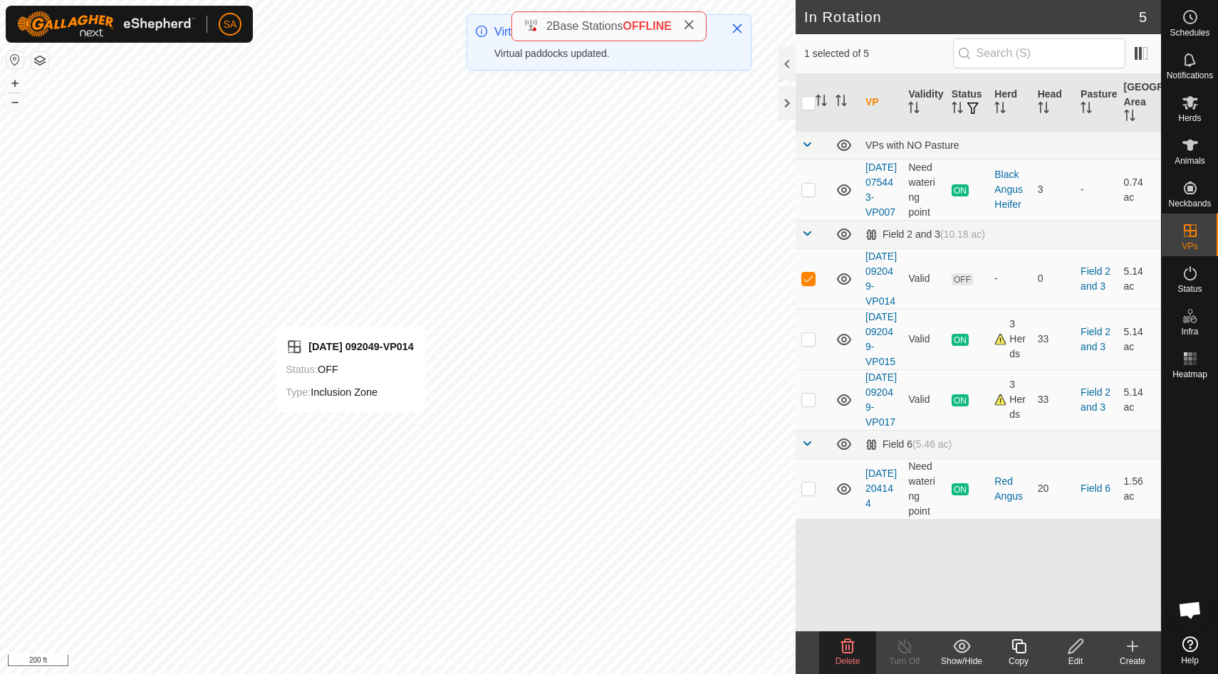
checkbox input "false"
